Goal: Task Accomplishment & Management: Complete application form

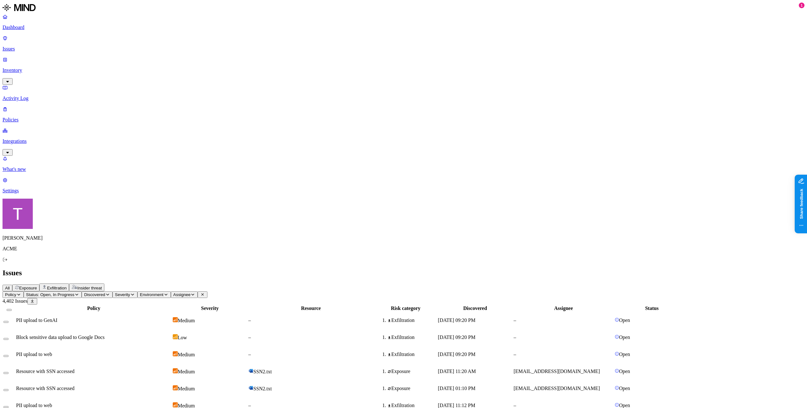
click at [37, 286] on span "Exposure" at bounding box center [28, 288] width 18 height 5
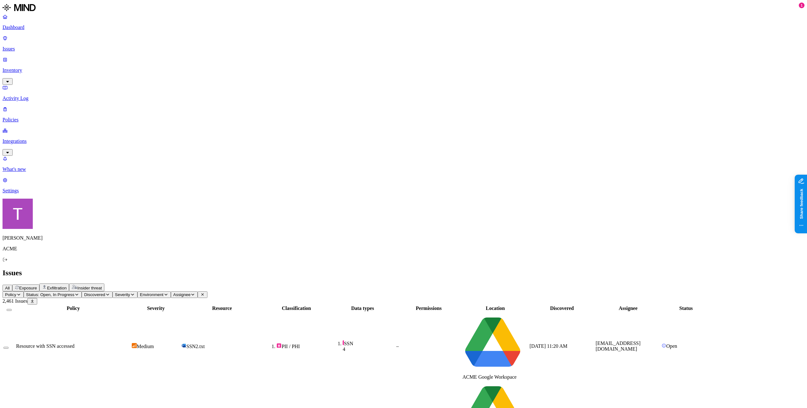
click at [113, 291] on button "Discovered" at bounding box center [97, 294] width 31 height 7
click at [130, 292] on span "Severity" at bounding box center [122, 294] width 15 height 5
click at [171, 291] on button "Environment" at bounding box center [153, 294] width 33 height 7
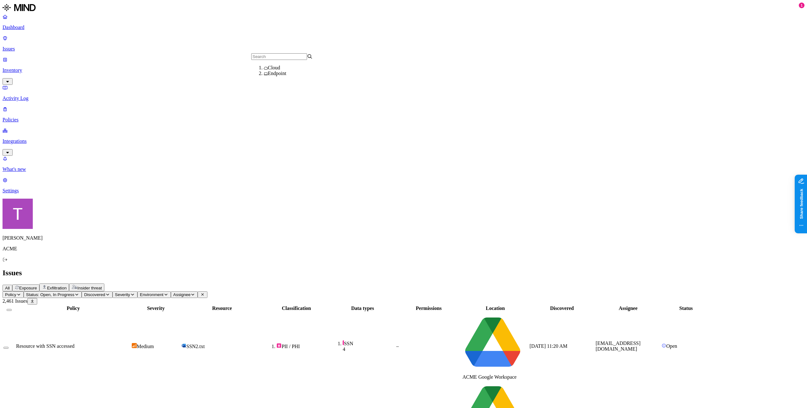
scroll to position [3, 0]
click at [198, 291] on button "Assignee" at bounding box center [184, 294] width 27 height 7
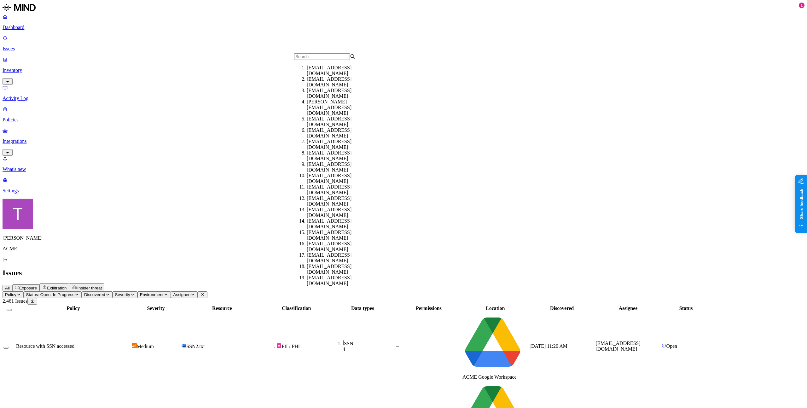
scroll to position [54, 0]
click at [341, 269] on div "Issues" at bounding box center [404, 273] width 802 height 9
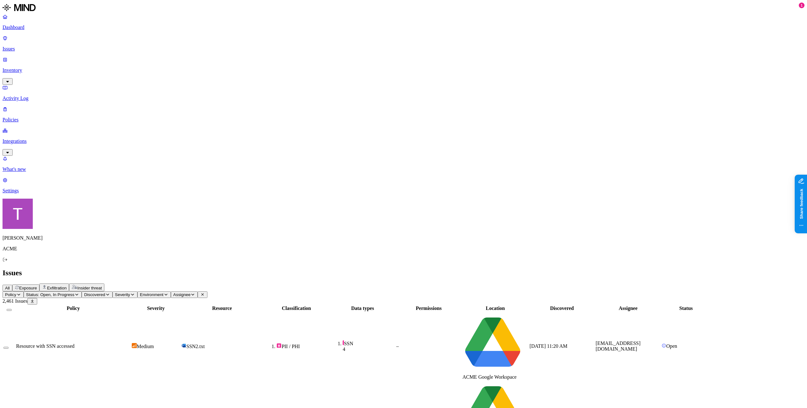
click at [21, 293] on icon "button" at bounding box center [18, 295] width 5 height 4
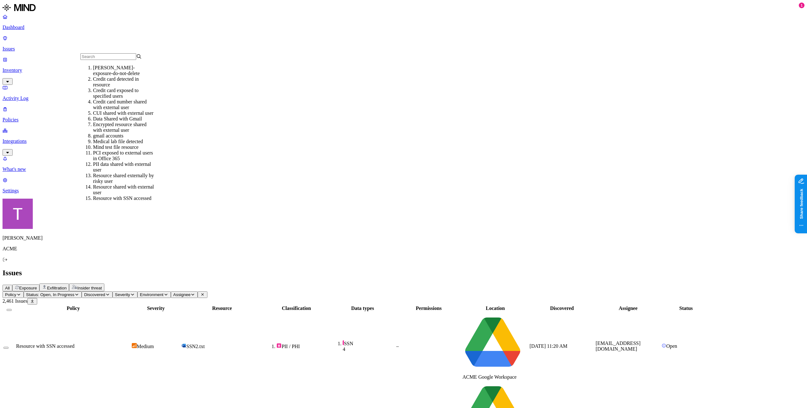
click at [21, 293] on icon "button" at bounding box center [18, 295] width 5 height 4
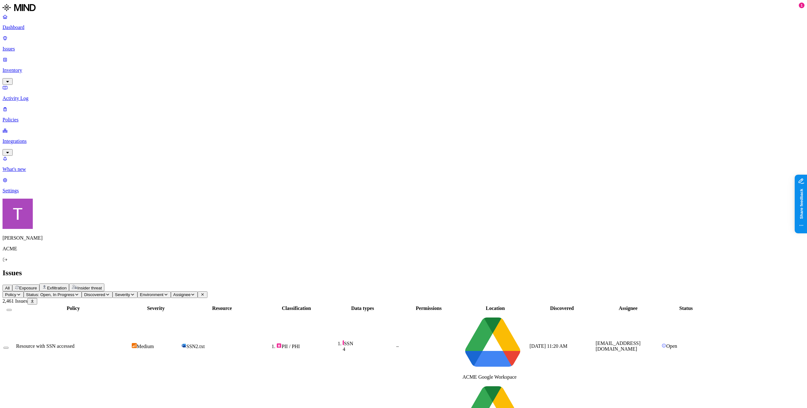
click at [191, 292] on span "Assignee" at bounding box center [181, 294] width 17 height 5
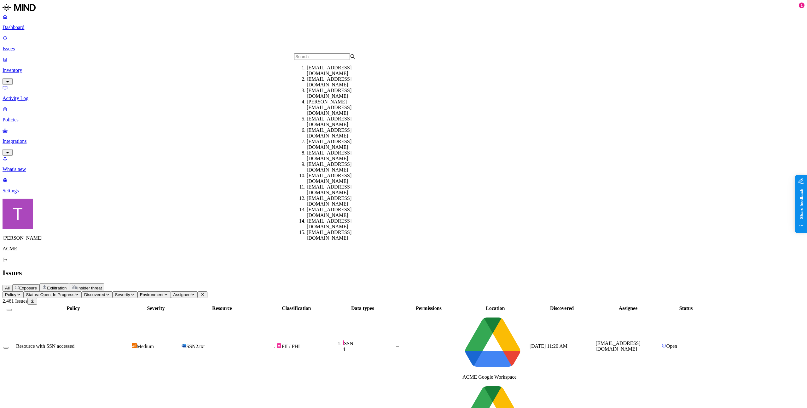
click at [191, 292] on span "Assignee" at bounding box center [181, 294] width 17 height 5
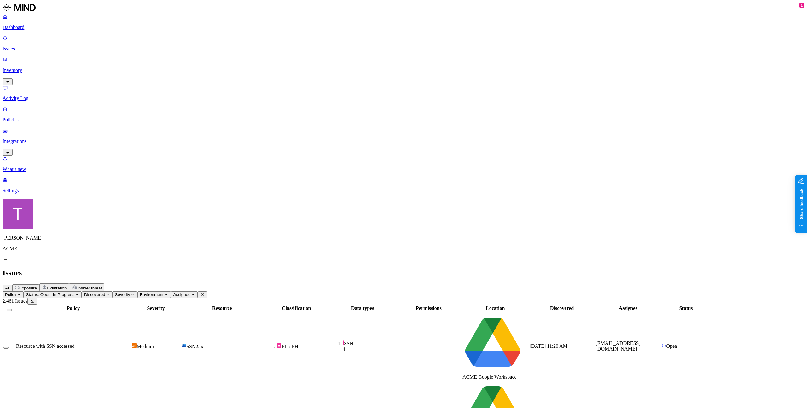
click at [164, 292] on span "Environment" at bounding box center [152, 294] width 24 height 5
click at [263, 306] on div "Resource" at bounding box center [221, 309] width 81 height 6
drag, startPoint x: 269, startPoint y: 61, endPoint x: 710, endPoint y: 68, distance: 440.9
click at [710, 305] on tr "Policy Severity Resource Classification Data types Permissions Location Discove…" at bounding box center [357, 308] width 708 height 6
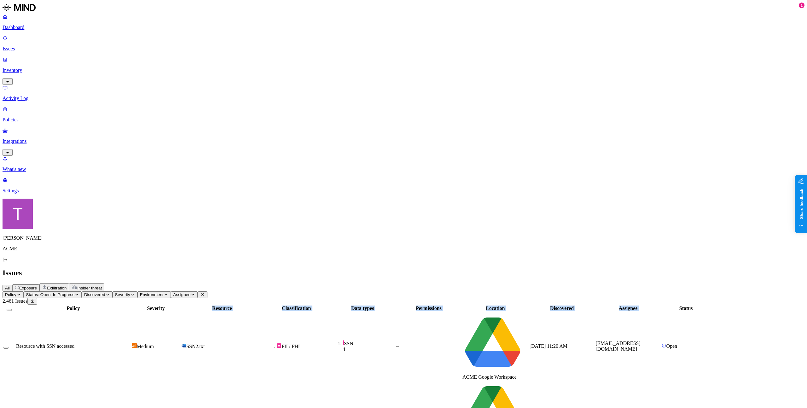
click at [661, 305] on th "Assignee" at bounding box center [629, 308] width 66 height 6
drag, startPoint x: 710, startPoint y: 68, endPoint x: 289, endPoint y: 61, distance: 420.7
click at [289, 305] on tr "Policy Severity Resource Classification Data types Permissions Location Discove…" at bounding box center [357, 308] width 708 height 6
click at [263, 305] on th "Resource" at bounding box center [222, 308] width 82 height 6
click at [12, 285] on button "All" at bounding box center [8, 288] width 10 height 7
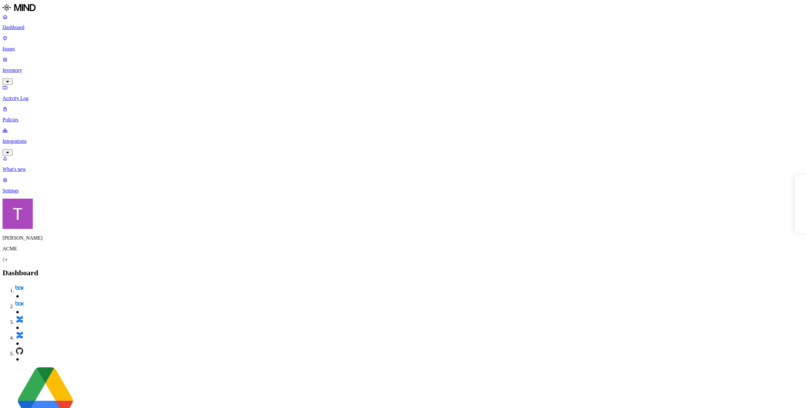
click at [24, 117] on p "Policies" at bounding box center [404, 120] width 802 height 6
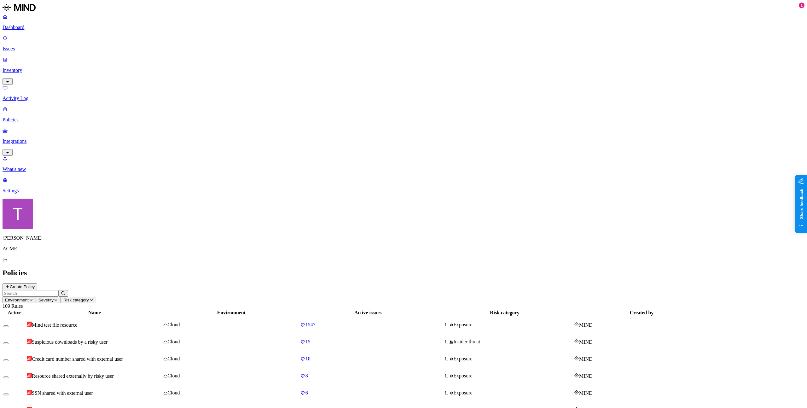
click at [37, 284] on button "Create Policy" at bounding box center [20, 287] width 35 height 7
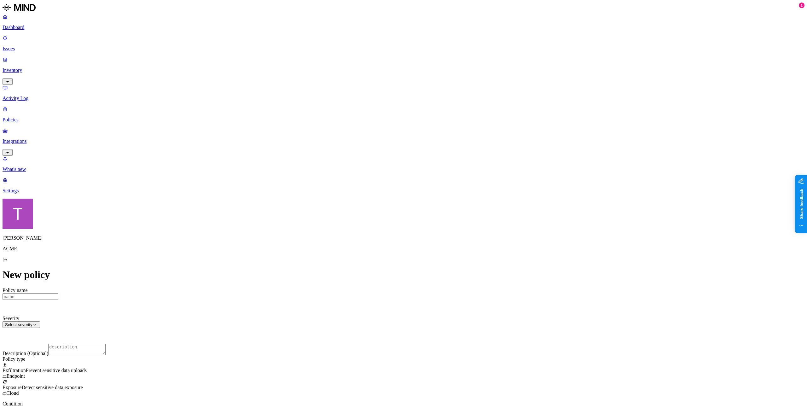
scroll to position [216, 0]
click at [393, 172] on label "Web Category" at bounding box center [384, 168] width 19 height 11
click at [380, 182] on button "button" at bounding box center [377, 181] width 5 height 2
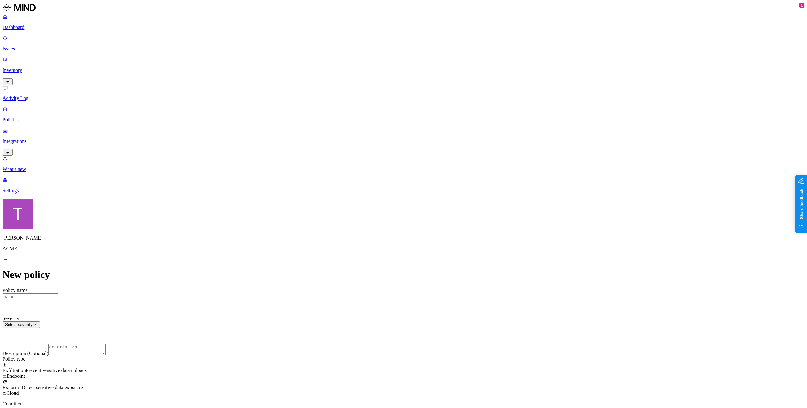
click at [336, 379] on div at bounding box center [404, 379] width 802 height 0
